Goal: Transaction & Acquisition: Purchase product/service

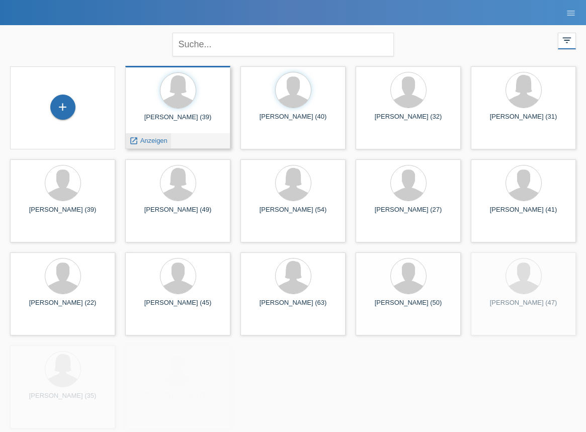
click at [168, 142] on div "launch Anzeigen" at bounding box center [148, 140] width 45 height 15
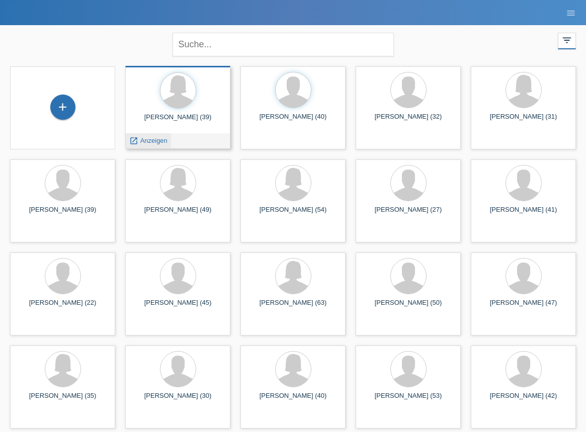
click at [162, 139] on span "Anzeigen" at bounding box center [153, 141] width 27 height 8
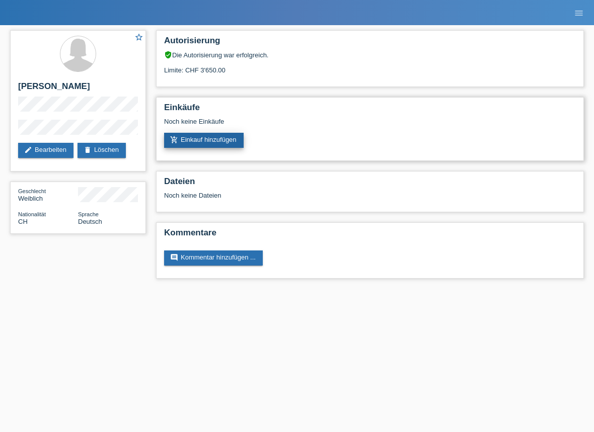
click at [213, 142] on link "add_shopping_cart Einkauf hinzufügen" at bounding box center [204, 140] width 80 height 15
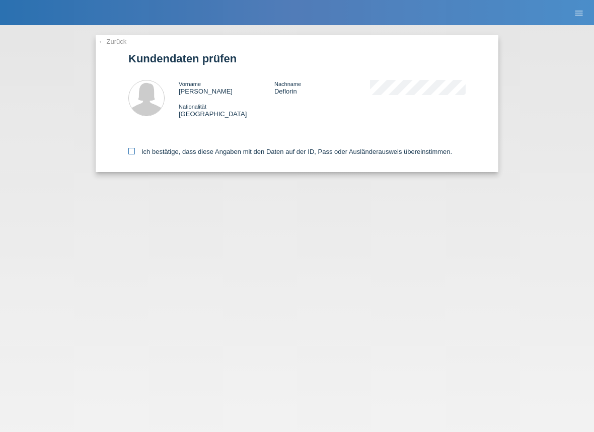
click at [164, 154] on label "Ich bestätige, dass diese Angaben mit den Daten auf der ID, Pass oder Ausländer…" at bounding box center [290, 152] width 324 height 8
click at [135, 154] on input "Ich bestätige, dass diese Angaben mit den Daten auf der ID, Pass oder Ausländer…" at bounding box center [131, 151] width 7 height 7
checkbox input "true"
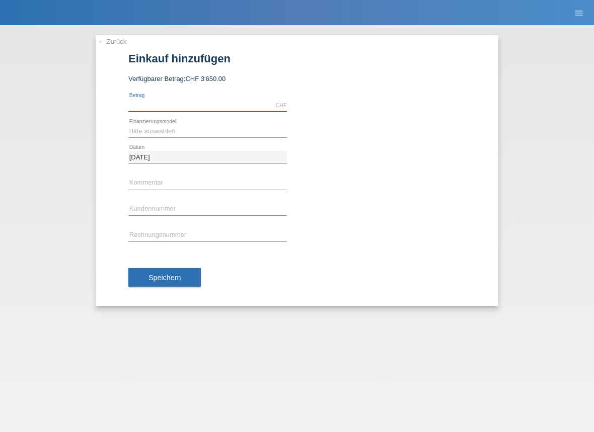
click at [155, 103] on input "text" at bounding box center [207, 105] width 159 height 13
type input "3650.00"
click at [153, 123] on div "Bitte auswählen Fixe Raten Kauf auf Rechnung mit Teilzahlungsoption error Finan…" at bounding box center [207, 132] width 159 height 26
click at [153, 130] on select "Bitte auswählen Fixe Raten Kauf auf Rechnung mit Teilzahlungsoption" at bounding box center [207, 131] width 159 height 12
select select "77"
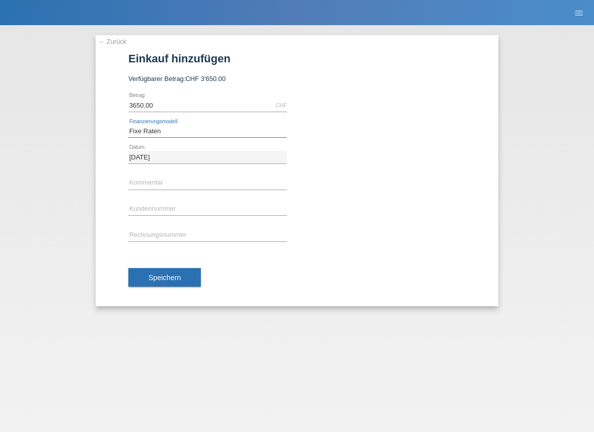
click at [128, 125] on select "Bitte auswählen Fixe Raten Kauf auf Rechnung mit Teilzahlungsoption" at bounding box center [207, 131] width 159 height 12
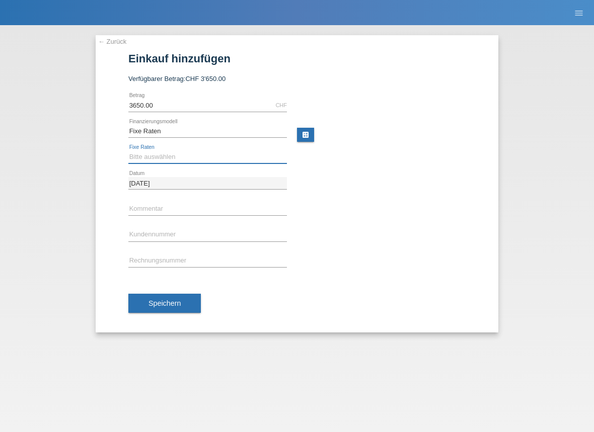
click at [165, 154] on select "Bitte auswählen 4 Raten 5 Raten 6 Raten 7 Raten 8 Raten 9 Raten 10 Raten 11 Rat…" at bounding box center [207, 157] width 159 height 12
click at [126, 280] on div "← Zurück Einkauf hinzufügen Verfügbarer Betrag: CHF 3'650.00 3650.00 error" at bounding box center [297, 183] width 403 height 297
click at [151, 210] on input "text" at bounding box center [207, 209] width 159 height 13
click at [146, 157] on select "Bitte auswählen 4 Raten 5 Raten 6 Raten 7 Raten 8 Raten 9 Raten 10 Raten 11 Rat…" at bounding box center [207, 157] width 159 height 12
select select "172"
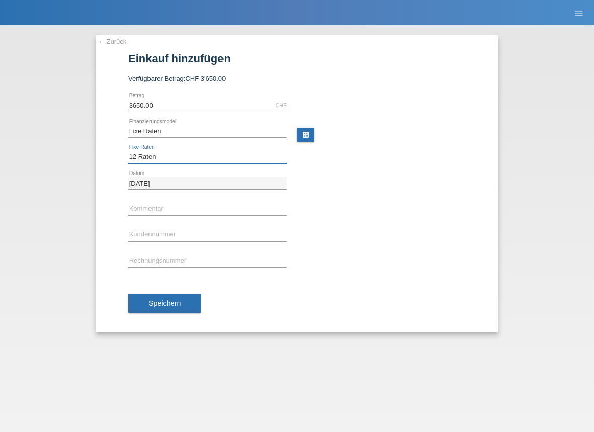
click at [128, 151] on select "Bitte auswählen 4 Raten 5 Raten 6 Raten 7 Raten 8 Raten 9 Raten 10 Raten 11 Rat…" at bounding box center [207, 157] width 159 height 12
click at [161, 205] on input "text" at bounding box center [207, 209] width 159 height 13
type input "31164/17"
click at [175, 235] on input "text" at bounding box center [207, 235] width 159 height 13
type input "K173128"
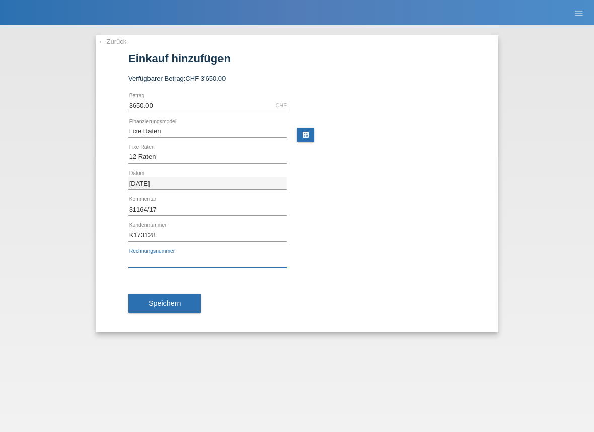
click at [172, 260] on input "text" at bounding box center [207, 261] width 159 height 13
type input "31164/17"
click at [179, 304] on span "Speichern" at bounding box center [164, 303] width 32 height 8
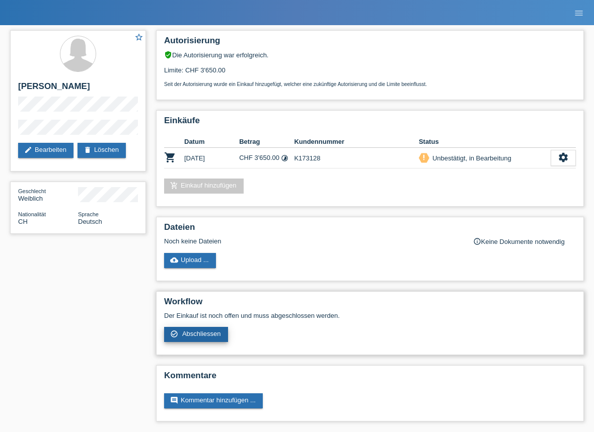
click at [205, 336] on span "Abschliessen" at bounding box center [201, 334] width 39 height 8
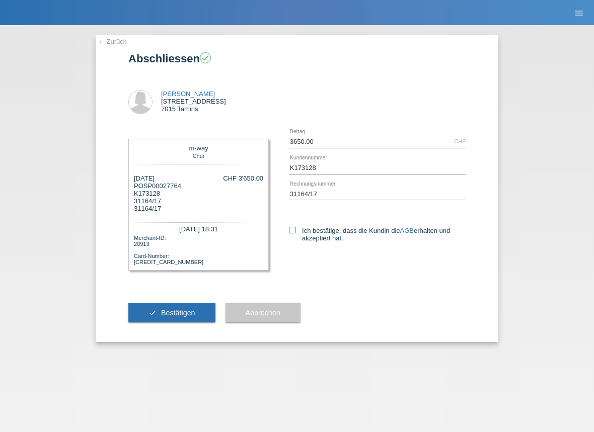
click at [290, 229] on icon at bounding box center [292, 230] width 7 height 7
click at [290, 229] on input "Ich bestätige, dass die Kundin die AGB erhalten und akzeptiert hat." at bounding box center [292, 230] width 7 height 7
checkbox input "true"
click at [182, 319] on button "check Bestätigen" at bounding box center [171, 312] width 87 height 19
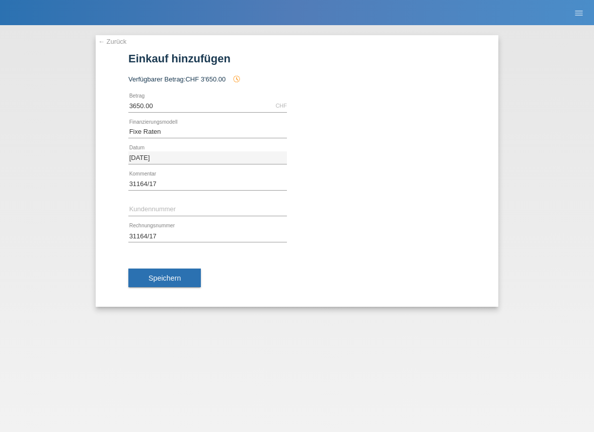
select select "77"
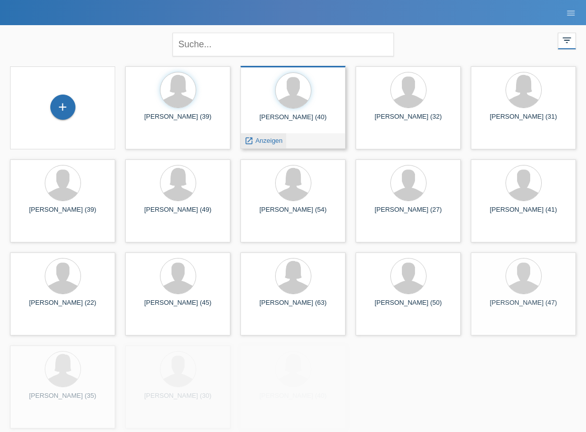
click at [276, 138] on span "Anzeigen" at bounding box center [269, 141] width 27 height 8
